Goal: Task Accomplishment & Management: Manage account settings

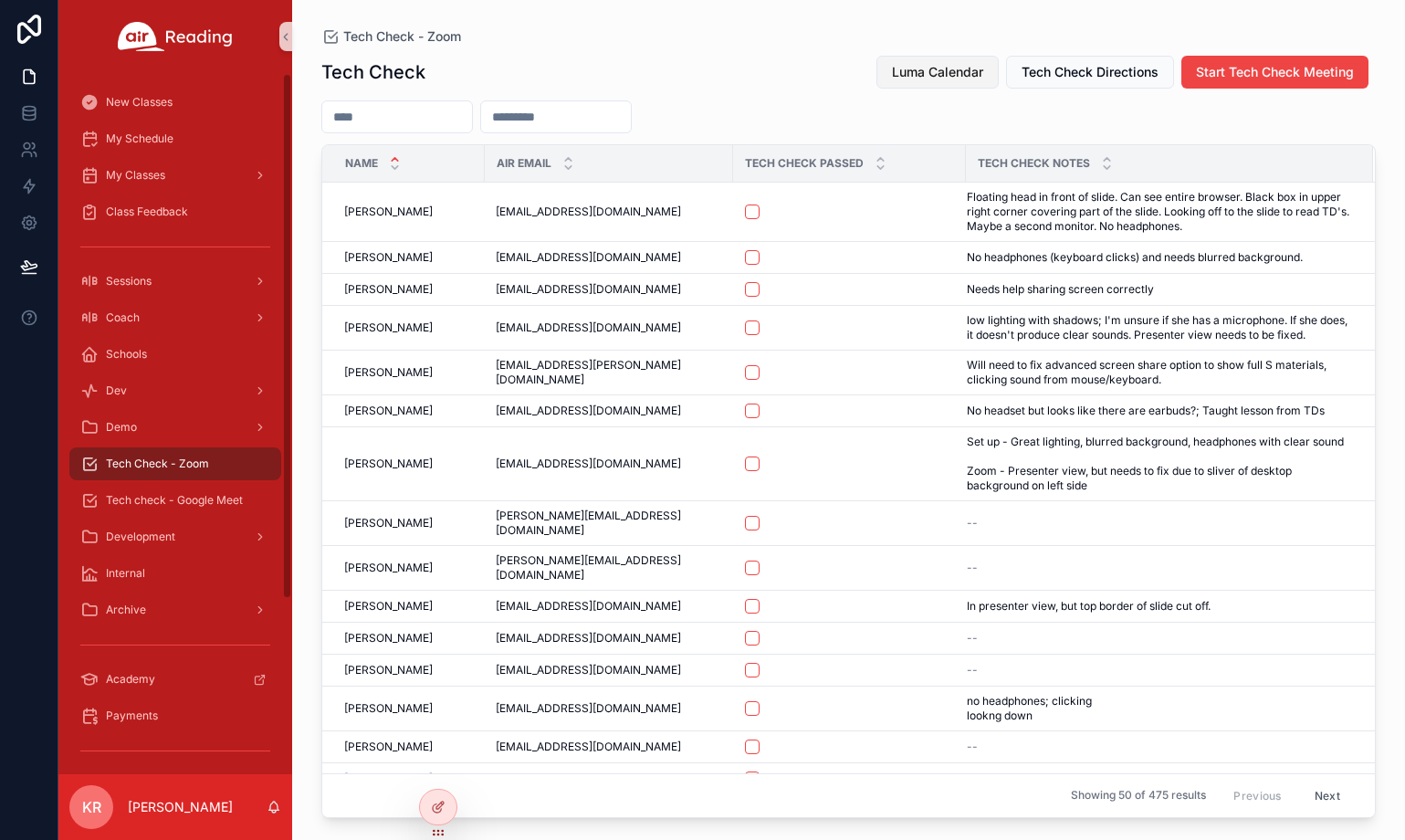
click at [941, 74] on span "Luma Calendar" at bounding box center [938, 72] width 92 height 19
click at [137, 144] on span "My Schedule" at bounding box center [139, 138] width 67 height 15
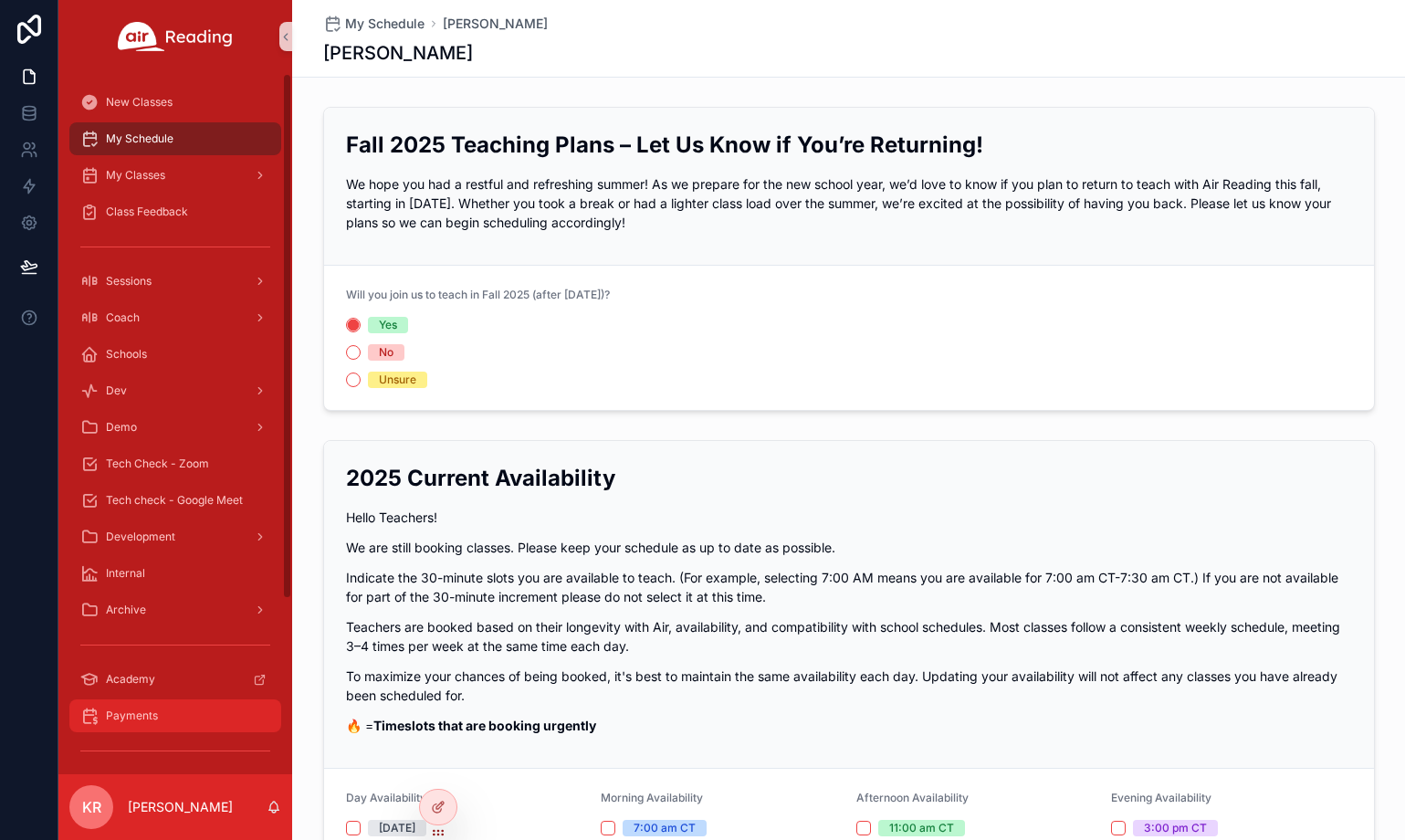
click at [150, 713] on span "Payments" at bounding box center [132, 715] width 52 height 15
